Goal: Task Accomplishment & Management: Complete application form

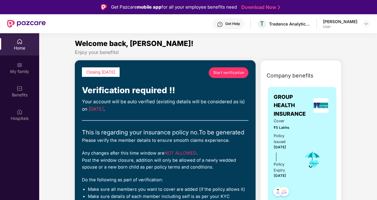
click at [19, 139] on div "Home My family Benefits Hospitals" at bounding box center [19, 133] width 39 height 200
click at [19, 46] on div "Home" at bounding box center [19, 48] width 39 height 6
click at [224, 71] on span "Start verification" at bounding box center [228, 73] width 31 height 6
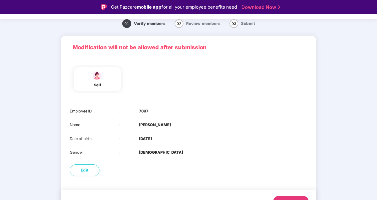
scroll to position [34, 0]
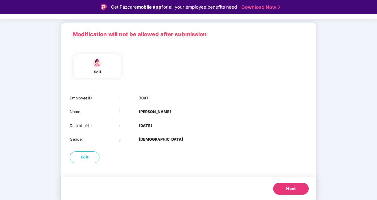
click at [294, 190] on span "Next" at bounding box center [290, 189] width 9 height 6
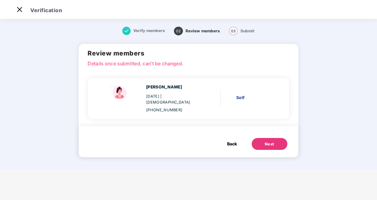
scroll to position [0, 0]
click at [264, 138] on button "Next" at bounding box center [270, 144] width 36 height 12
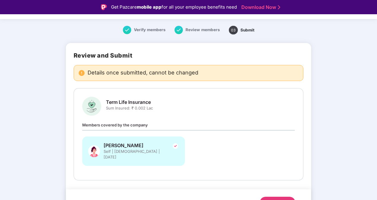
scroll to position [23, 0]
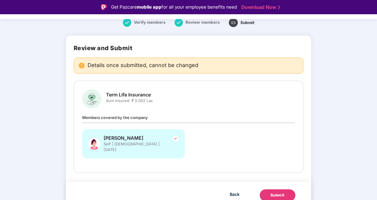
click at [279, 192] on div "Submit" at bounding box center [277, 195] width 14 height 6
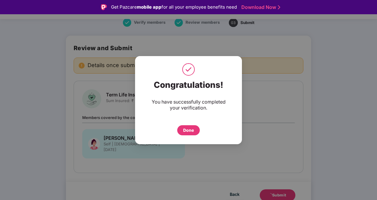
click at [188, 129] on div "Done" at bounding box center [188, 130] width 11 height 7
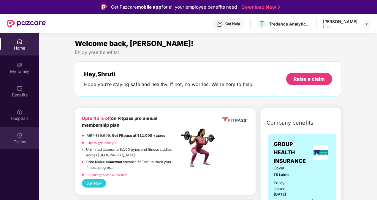
click at [21, 135] on img at bounding box center [20, 135] width 6 height 6
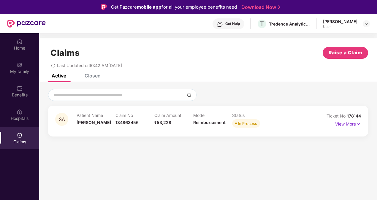
click at [52, 66] on icon "redo" at bounding box center [53, 66] width 4 height 4
click at [341, 124] on p "View More" at bounding box center [348, 123] width 26 height 8
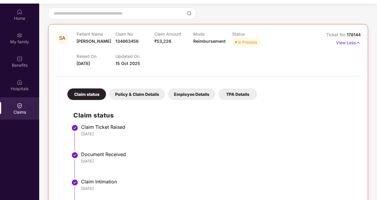
scroll to position [39, 0]
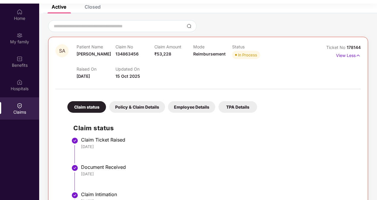
click at [134, 108] on div "Policy & Claim Details" at bounding box center [137, 107] width 56 height 12
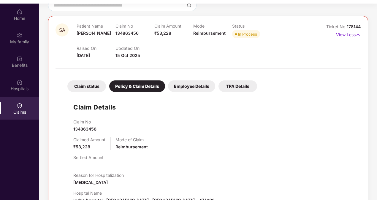
scroll to position [69, 0]
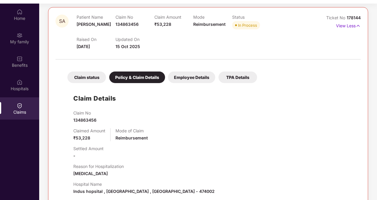
click at [180, 78] on div "Employee Details" at bounding box center [191, 78] width 47 height 12
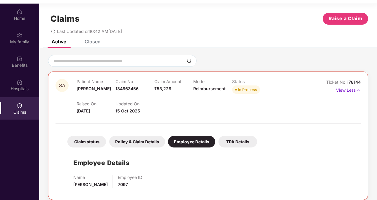
scroll to position [7, 0]
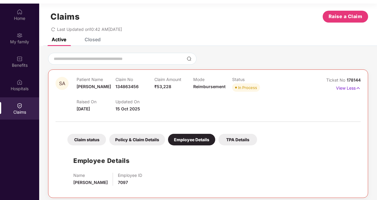
click at [231, 140] on div "TPA Details" at bounding box center [237, 140] width 39 height 12
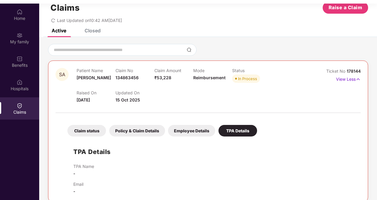
scroll to position [20, 0]
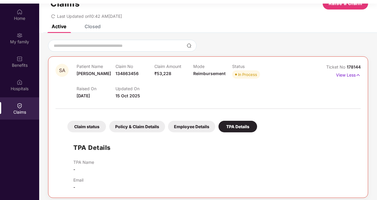
click at [87, 123] on div "Claim status" at bounding box center [86, 127] width 39 height 12
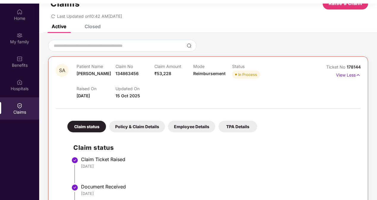
scroll to position [188, 0]
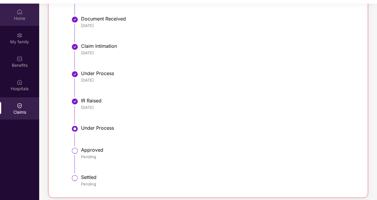
click at [18, 13] on img at bounding box center [20, 12] width 6 height 6
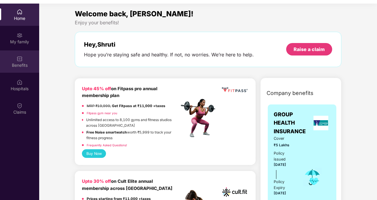
click at [20, 59] on img at bounding box center [20, 59] width 6 height 6
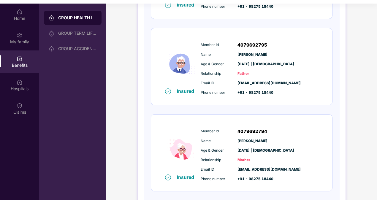
scroll to position [30, 0]
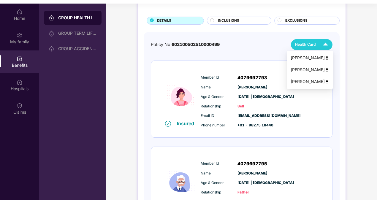
click at [321, 43] on img at bounding box center [325, 44] width 10 height 10
click at [329, 58] on img at bounding box center [327, 58] width 4 height 4
click at [329, 69] on img at bounding box center [327, 70] width 4 height 4
click at [325, 47] on img at bounding box center [325, 44] width 10 height 10
click at [329, 80] on img at bounding box center [327, 82] width 4 height 4
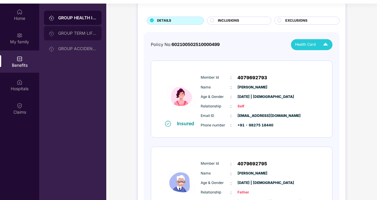
click at [67, 31] on div "GROUP TERM LIFE INSURANCE" at bounding box center [77, 33] width 39 height 5
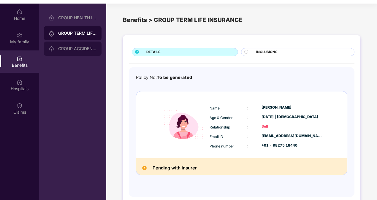
click at [68, 48] on div "GROUP ACCIDENTAL INSURANCE" at bounding box center [77, 48] width 39 height 5
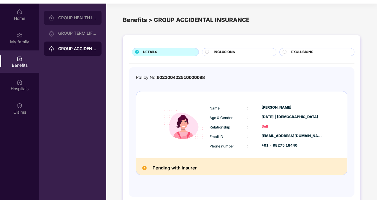
click at [69, 17] on div "GROUP HEALTH INSURANCE" at bounding box center [77, 17] width 39 height 5
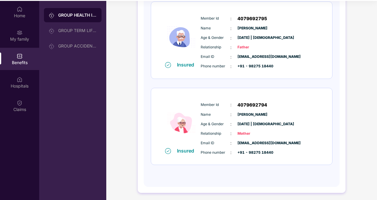
scroll to position [33, 0]
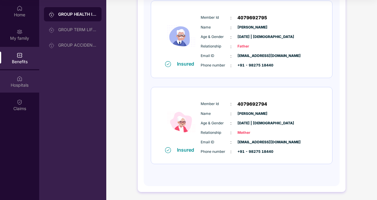
click at [17, 79] on img at bounding box center [20, 79] width 6 height 6
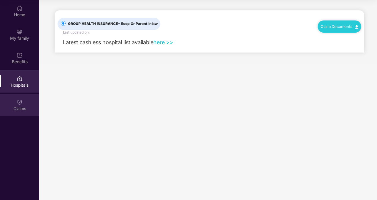
click at [20, 102] on img at bounding box center [20, 102] width 6 height 6
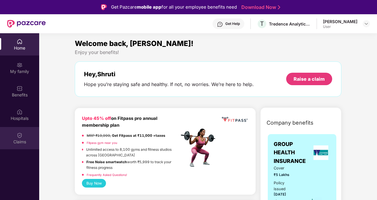
click at [20, 131] on div "Claims" at bounding box center [19, 138] width 39 height 22
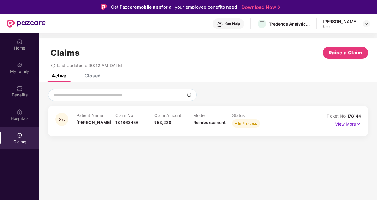
click at [345, 122] on p "View More" at bounding box center [348, 123] width 26 height 8
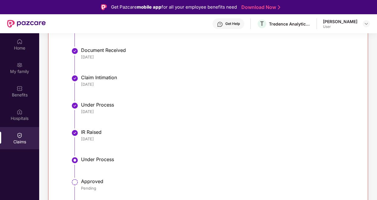
scroll to position [188, 0]
